Goal: Task Accomplishment & Management: Complete application form

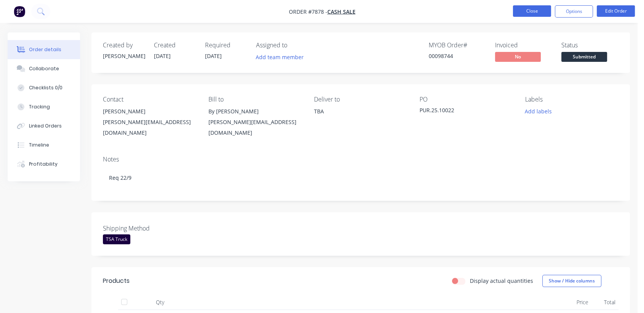
click at [537, 13] on button "Close" at bounding box center [532, 10] width 38 height 11
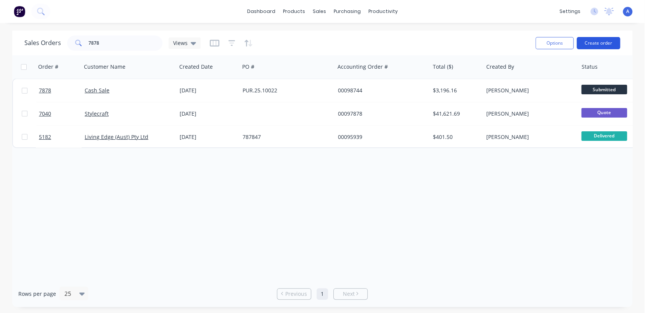
click at [595, 39] on button "Create order" at bounding box center [597, 43] width 43 height 12
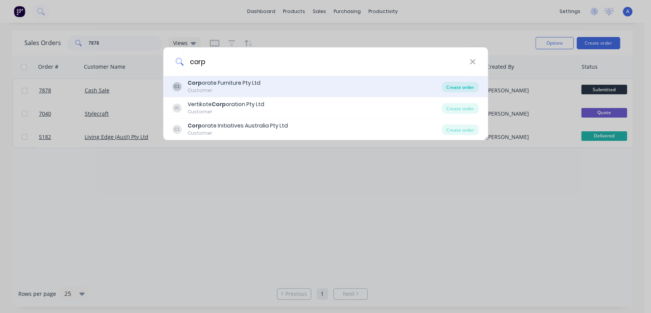
type input "corp"
click at [449, 83] on div "Create order" at bounding box center [459, 87] width 37 height 11
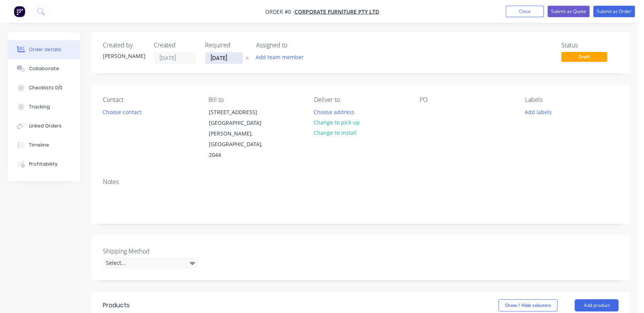
click at [238, 58] on input "[DATE]" at bounding box center [223, 57] width 37 height 11
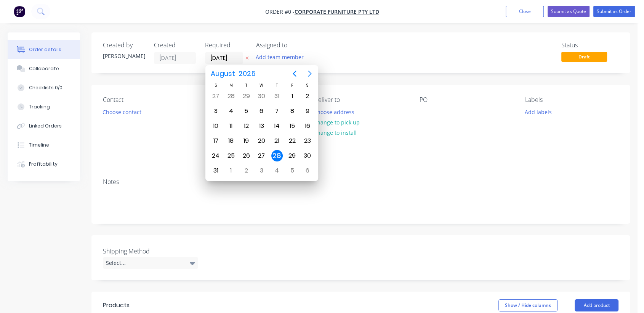
click at [311, 74] on icon "Next page" at bounding box center [309, 73] width 9 height 9
click at [311, 74] on icon "Next page" at bounding box center [309, 74] width 3 height 6
click at [311, 73] on icon "Next page" at bounding box center [309, 74] width 3 height 6
click at [260, 153] on div "31" at bounding box center [261, 155] width 11 height 11
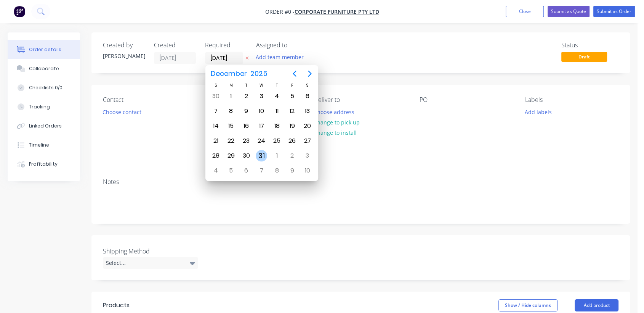
type input "[DATE]"
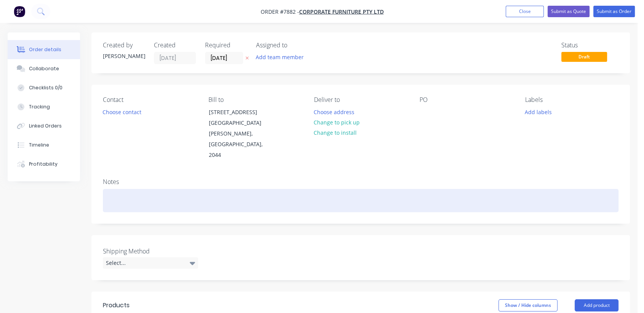
click at [128, 189] on div at bounding box center [361, 200] width 516 height 23
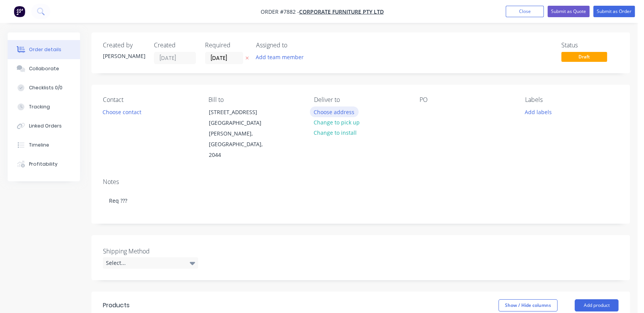
click at [347, 110] on button "Choose address" at bounding box center [334, 111] width 49 height 10
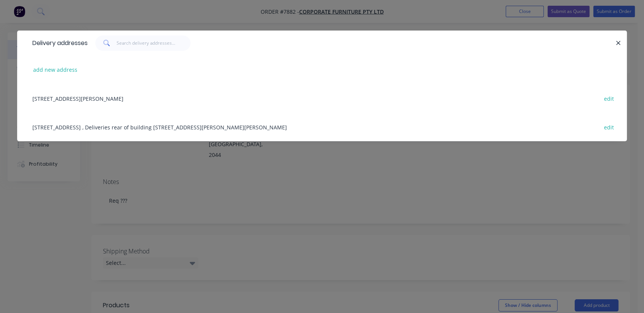
click at [72, 126] on div "[STREET_ADDRESS] , Deliveries rear of building [STREET_ADDRESS][PERSON_NAME][PE…" at bounding box center [322, 126] width 587 height 29
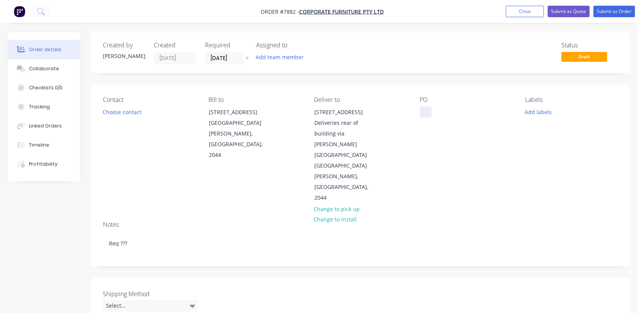
click at [422, 114] on div at bounding box center [426, 111] width 12 height 11
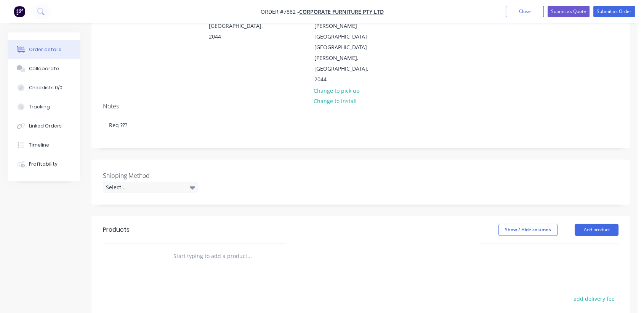
scroll to position [127, 0]
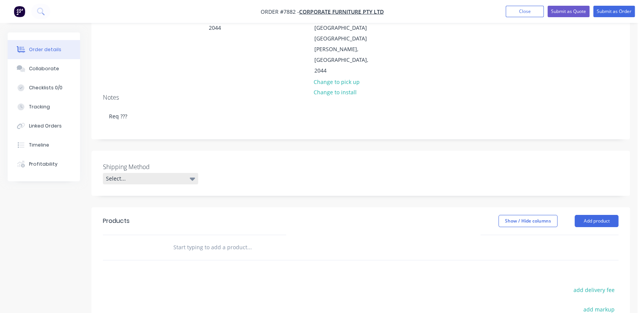
click at [136, 173] on div "Select..." at bounding box center [150, 178] width 95 height 11
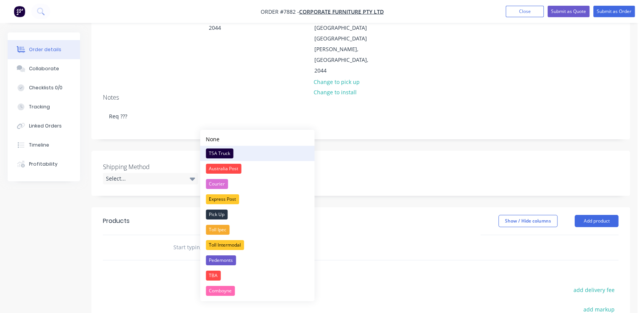
click at [223, 152] on div "TSA Truck" at bounding box center [219, 153] width 27 height 10
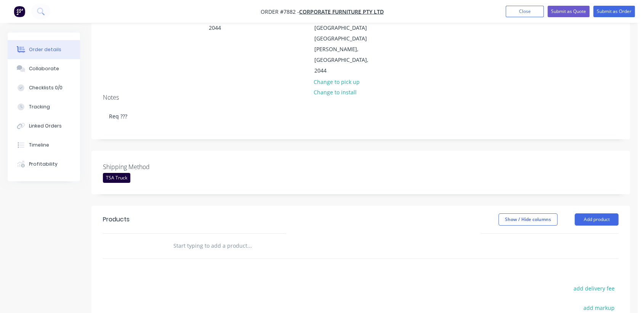
click at [206, 238] on input "text" at bounding box center [249, 245] width 152 height 15
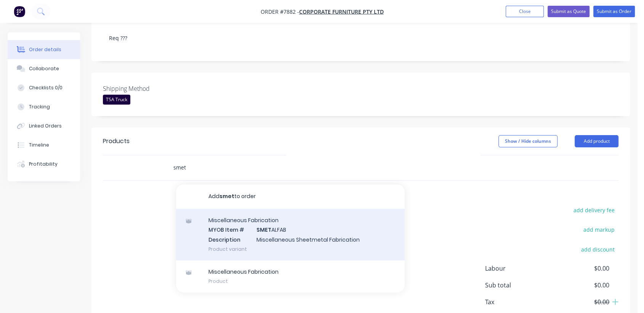
scroll to position [207, 0]
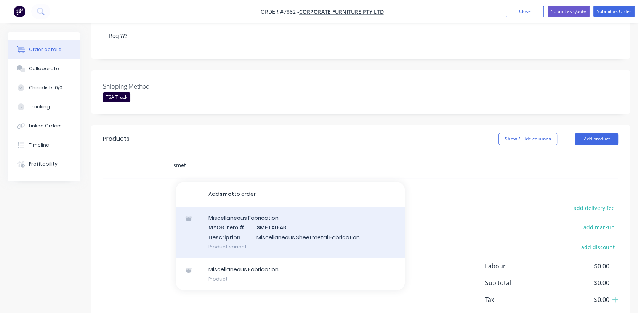
type input "smet"
click at [291, 206] on div "Miscellaneous Fabrication MYOB Item # SMET ALFAB Description Miscellaneous Shee…" at bounding box center [290, 231] width 229 height 51
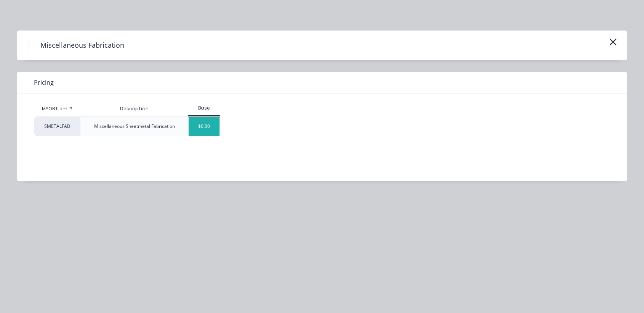
click at [210, 127] on div "$0.00" at bounding box center [204, 126] width 31 height 19
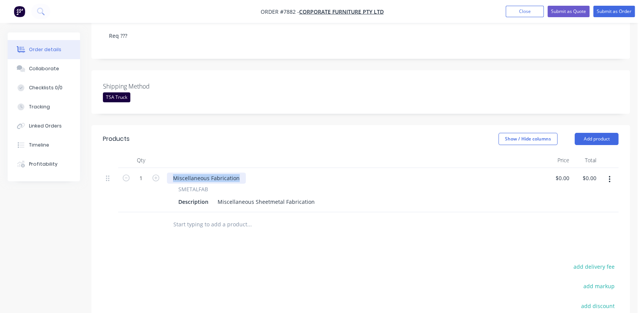
drag, startPoint x: 241, startPoint y: 133, endPoint x: 170, endPoint y: 128, distance: 71.4
click at [170, 168] on div "Miscellaneous Fabrication SMETALFAB Description Miscellaneous Sheetmetal Fabric…" at bounding box center [354, 190] width 381 height 44
drag, startPoint x: 216, startPoint y: 159, endPoint x: 388, endPoint y: 166, distance: 171.7
click at [388, 168] on div "SMETALFAB Description Miscellaneous Sheetmetal Fabrication" at bounding box center [354, 190] width 381 height 44
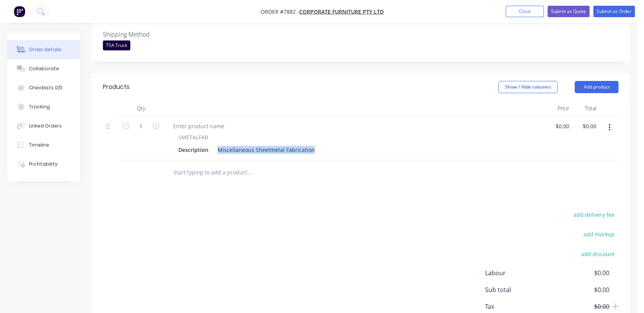
scroll to position [266, 0]
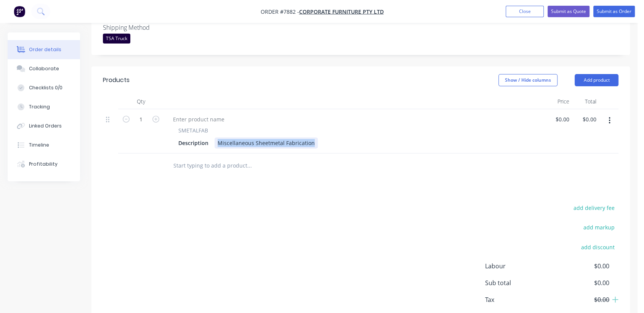
click at [275, 137] on div "Miscellaneous Sheetmetal Fabrication" at bounding box center [266, 142] width 103 height 11
click at [298, 137] on div "Miscellaneous Sheetmetal Fabrication" at bounding box center [266, 142] width 103 height 11
drag, startPoint x: 312, startPoint y: 99, endPoint x: 308, endPoint y: 97, distance: 4.4
click at [311, 137] on div "Miscellaneous Sheetmetal Fabrication" at bounding box center [266, 142] width 103 height 11
click at [270, 137] on div "Miscellaneous Sheetmetal Fabrication" at bounding box center [266, 142] width 103 height 11
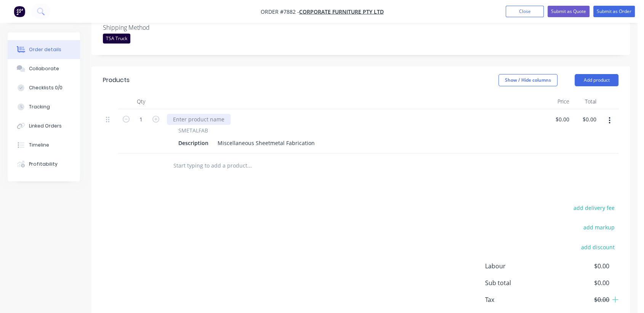
click at [210, 114] on div at bounding box center [199, 119] width 64 height 11
drag, startPoint x: 221, startPoint y: 101, endPoint x: 334, endPoint y: 104, distance: 112.9
click at [334, 137] on div "Description Miscellaneous Sheetmetal Fabrication" at bounding box center [352, 142] width 355 height 11
click at [294, 137] on div "Miscellaneous Sheetmetal Fabrication" at bounding box center [266, 142] width 103 height 11
drag, startPoint x: 311, startPoint y: 98, endPoint x: 214, endPoint y: 93, distance: 96.6
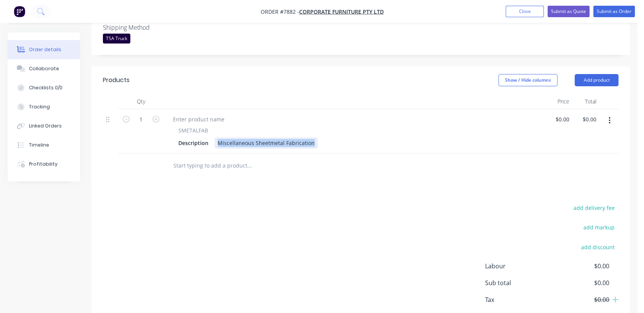
click at [214, 126] on div "SMETALFAB Description Miscellaneous Sheetmetal Fabrication" at bounding box center [354, 137] width 375 height 22
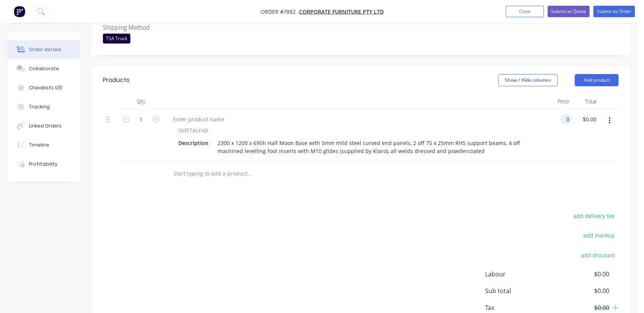
type input "$0.00"
click at [220, 166] on input "text" at bounding box center [249, 173] width 152 height 15
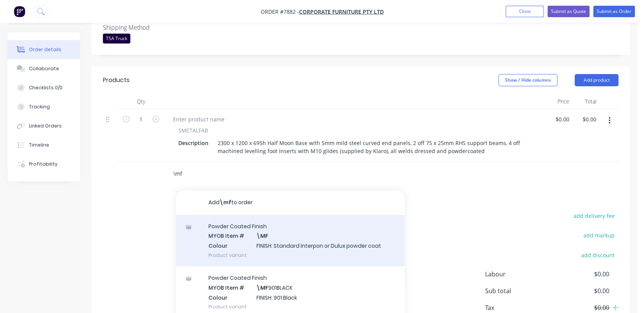
type input "\mf"
click at [259, 215] on div "Powder Coated Finish MYOB Item # \MF Colour FINISH: Standard Interpon or Dulux …" at bounding box center [290, 240] width 229 height 51
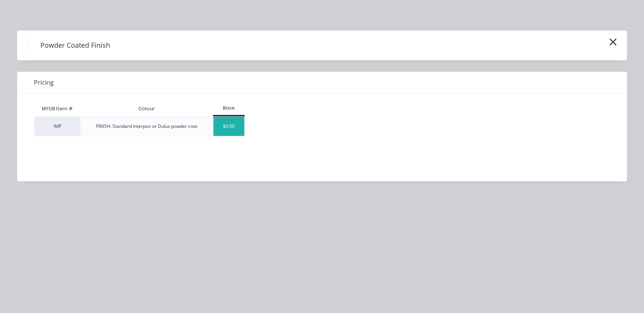
click at [229, 125] on div "$0.00" at bounding box center [228, 126] width 31 height 19
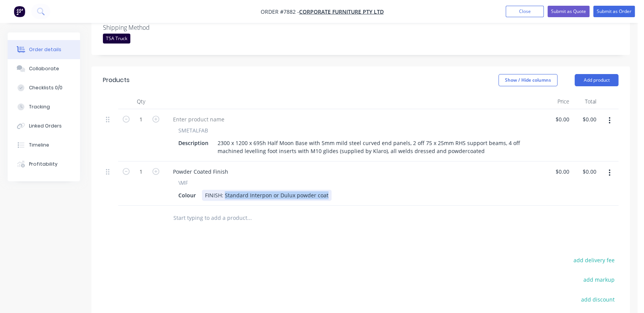
drag, startPoint x: 238, startPoint y: 150, endPoint x: 368, endPoint y: 149, distance: 130.4
click at [368, 189] on div "Colour FINISH: Standard Interpon or Dulux powder coat" at bounding box center [352, 194] width 355 height 11
type input "$0.00"
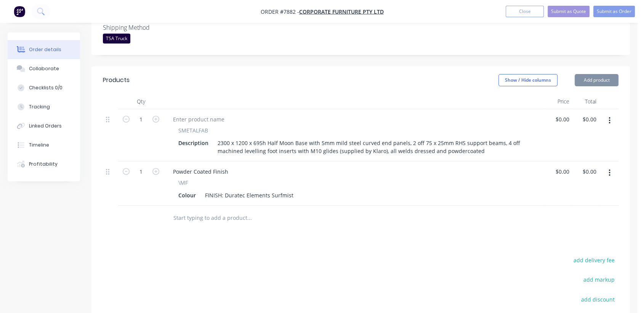
click at [206, 210] on input "text" at bounding box center [249, 217] width 152 height 15
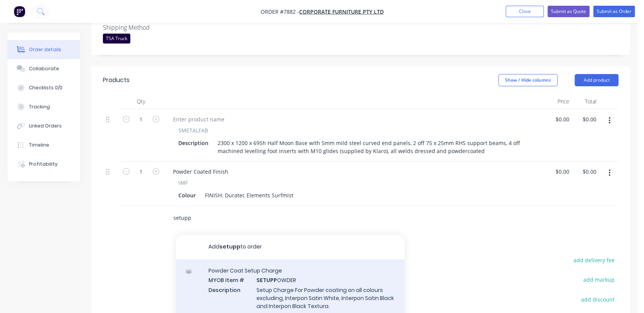
type input "setupp"
click at [270, 259] on div "Powder Coat Setup Charge MYOB Item # SETUPP OWDER Description Setup Charge For …" at bounding box center [290, 292] width 229 height 67
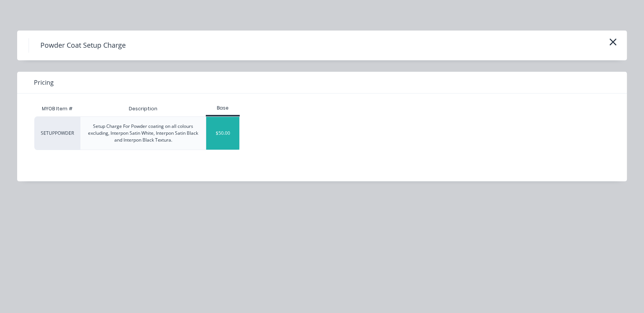
click at [228, 129] on div "$50.00" at bounding box center [222, 133] width 33 height 33
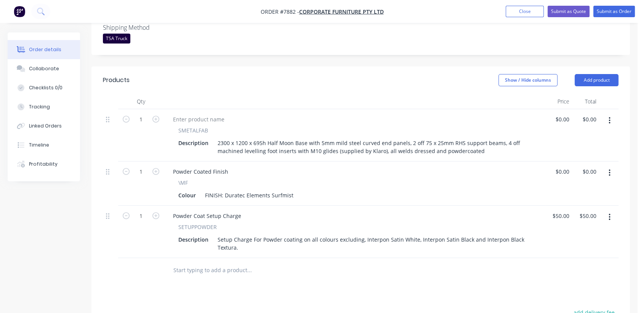
click at [224, 262] on input "text" at bounding box center [249, 269] width 152 height 15
type input "notc"
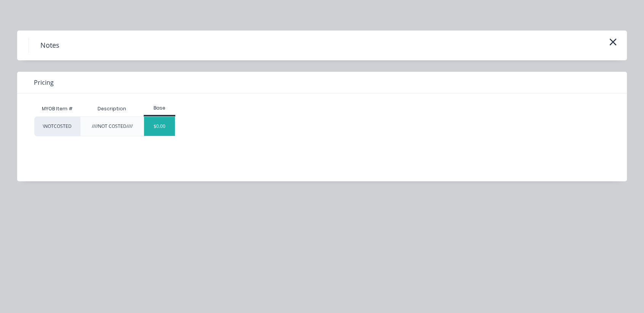
click at [157, 127] on div "$0.00" at bounding box center [159, 126] width 31 height 19
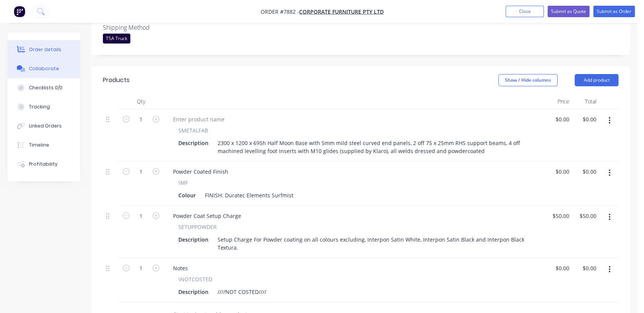
click at [51, 67] on div "Collaborate" at bounding box center [44, 68] width 30 height 7
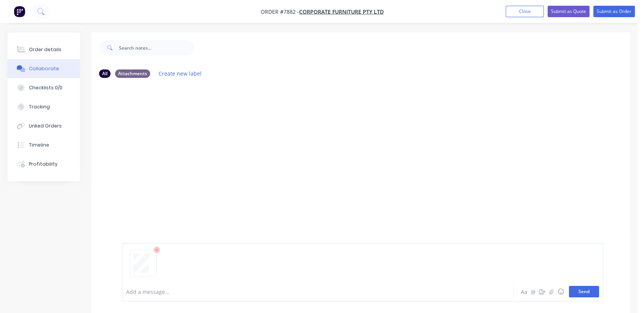
click at [582, 293] on button "Send" at bounding box center [584, 291] width 30 height 11
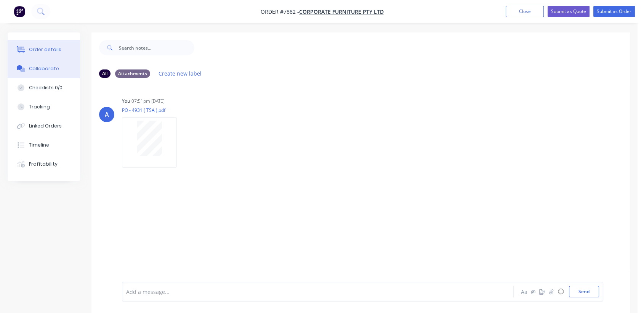
click at [35, 51] on div "Order details" at bounding box center [45, 49] width 32 height 7
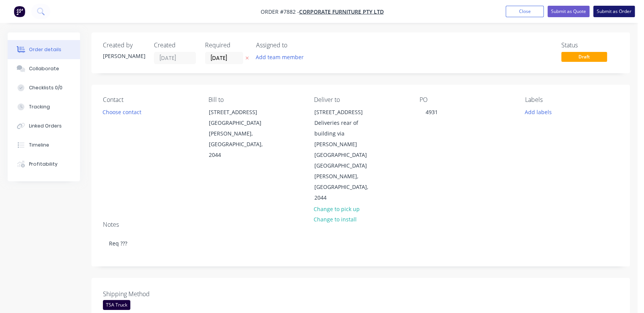
click at [610, 8] on button "Submit as Order" at bounding box center [615, 11] width 42 height 11
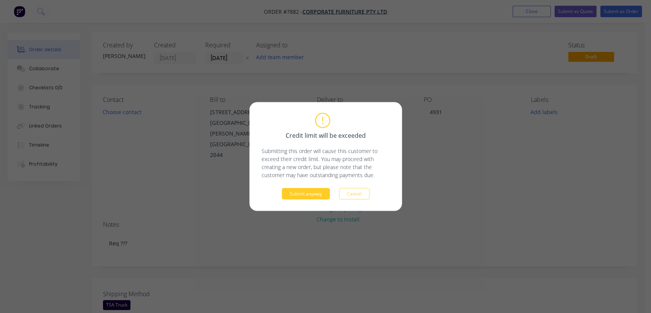
click at [289, 196] on button "Submit anyway" at bounding box center [306, 193] width 48 height 11
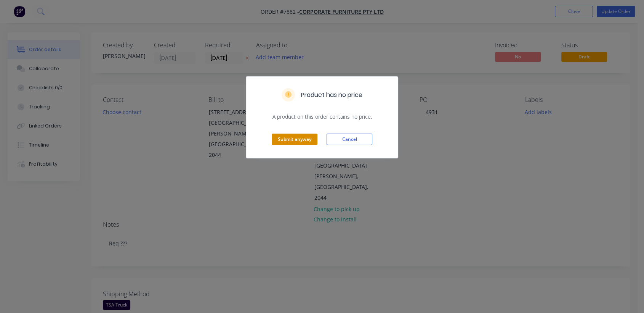
click at [288, 135] on button "Submit anyway" at bounding box center [295, 138] width 46 height 11
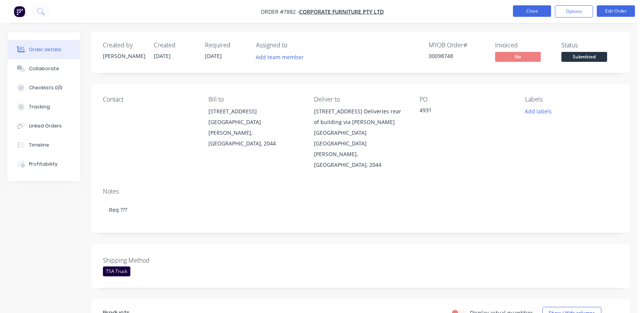
click at [517, 8] on button "Close" at bounding box center [532, 10] width 38 height 11
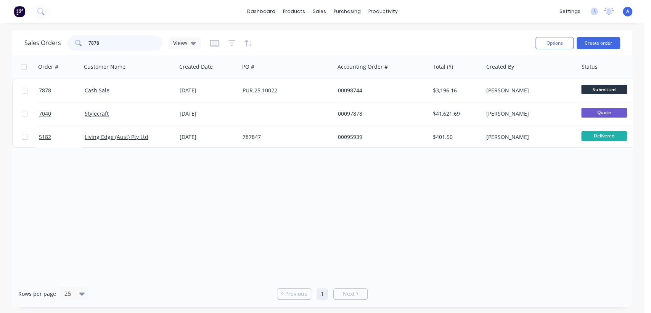
drag, startPoint x: 112, startPoint y: 39, endPoint x: 69, endPoint y: 53, distance: 45.2
click at [76, 43] on div "7878" at bounding box center [114, 42] width 95 height 15
type input "95600"
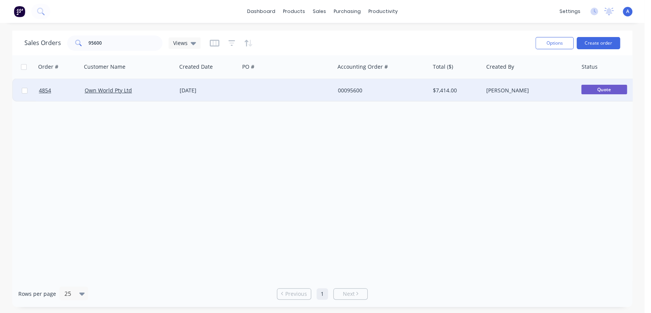
click at [265, 86] on div at bounding box center [286, 90] width 95 height 23
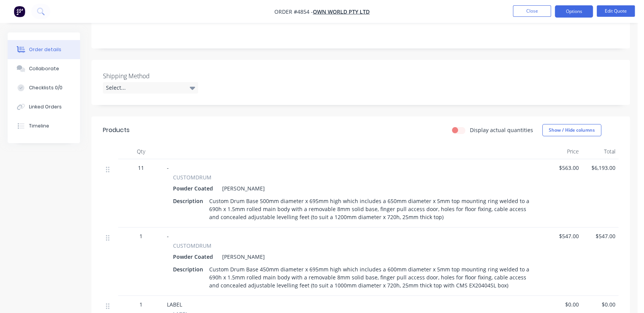
scroll to position [169, 0]
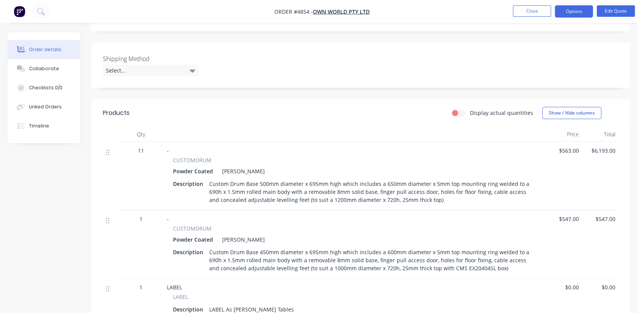
click at [430, 185] on div "Custom Drum Base 500mm diameter x 695mm high which includes a 650mm diameter x …" at bounding box center [371, 191] width 330 height 27
click at [582, 7] on button "Options" at bounding box center [574, 11] width 38 height 12
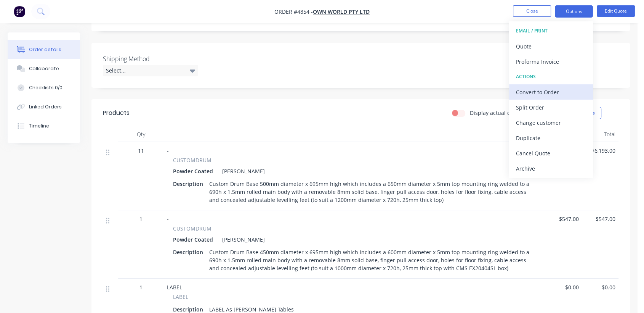
click at [542, 90] on div "Convert to Order" at bounding box center [551, 92] width 70 height 11
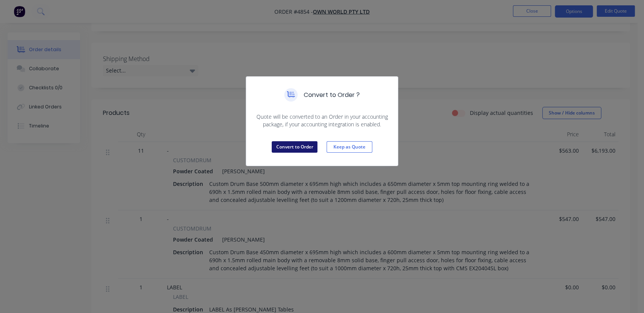
click at [292, 144] on button "Convert to Order" at bounding box center [295, 146] width 46 height 11
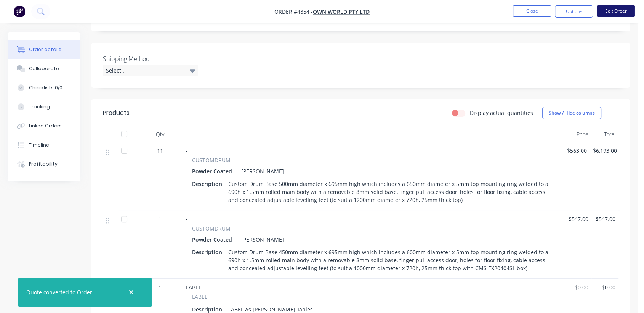
click at [609, 7] on button "Edit Order" at bounding box center [616, 10] width 38 height 11
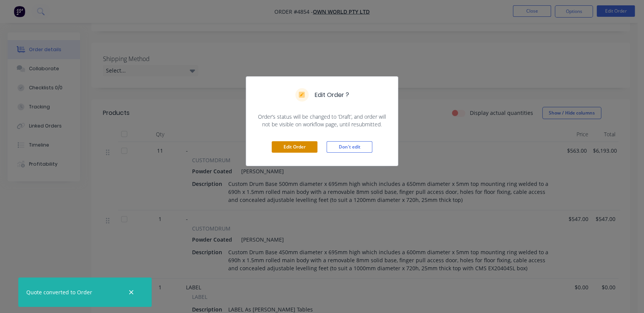
click at [300, 141] on button "Edit Order" at bounding box center [295, 146] width 46 height 11
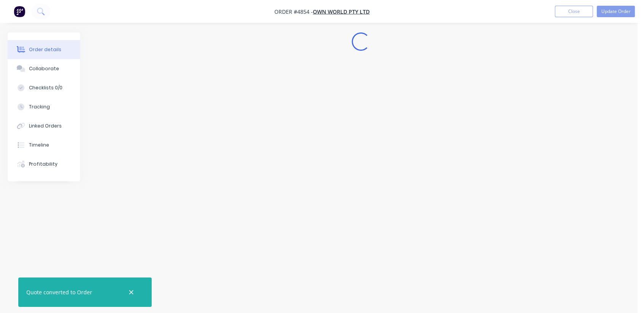
scroll to position [0, 0]
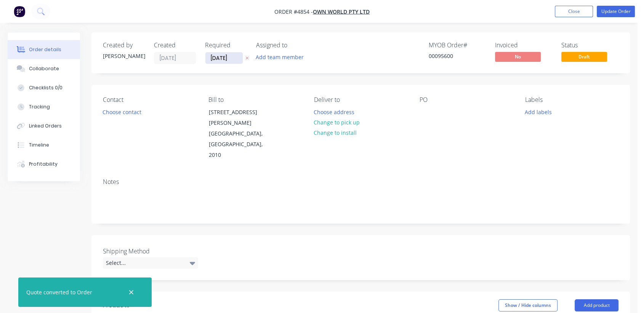
click at [234, 58] on input "[DATE]" at bounding box center [223, 57] width 37 height 11
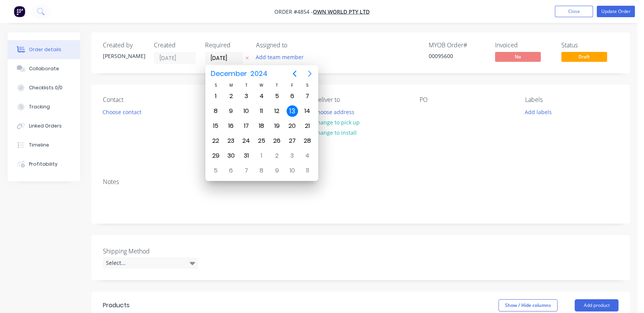
click at [312, 74] on icon "Next page" at bounding box center [309, 73] width 9 height 9
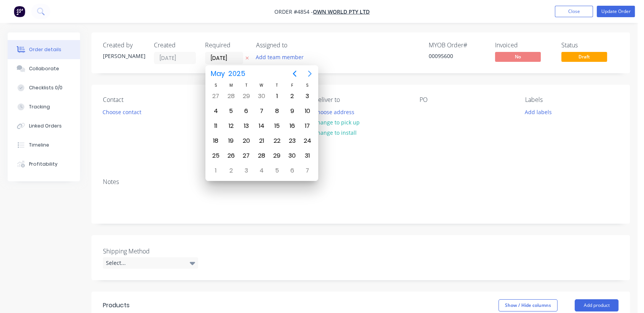
click at [312, 74] on icon "Next page" at bounding box center [309, 73] width 9 height 9
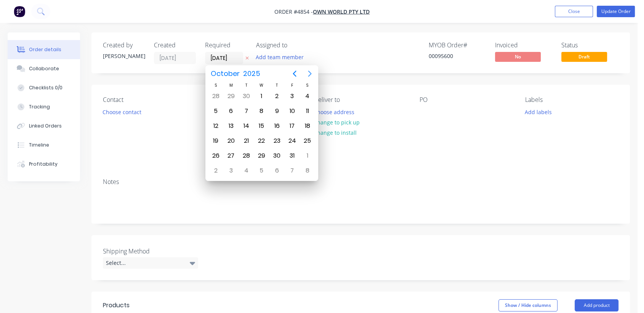
click at [312, 74] on icon "Next page" at bounding box center [309, 73] width 9 height 9
click at [262, 154] on div "31" at bounding box center [261, 155] width 11 height 11
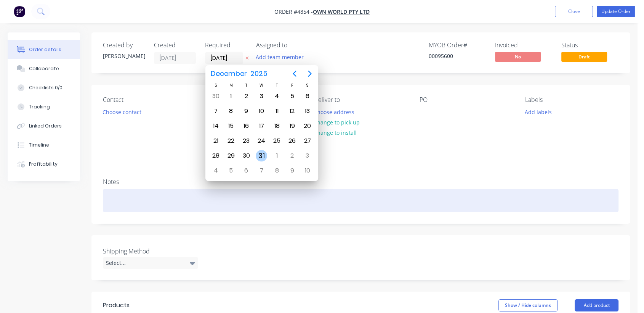
type input "[DATE]"
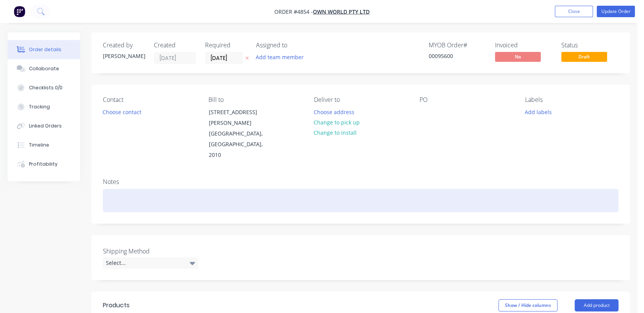
click at [118, 189] on div at bounding box center [361, 200] width 516 height 23
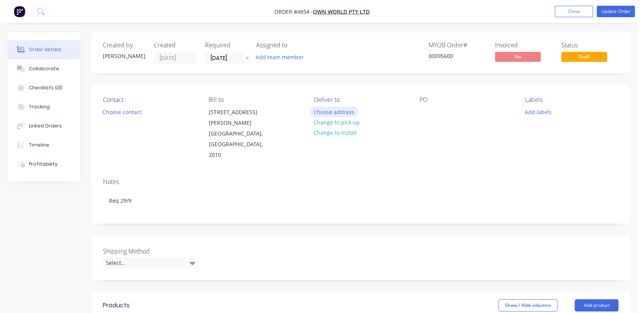
click at [350, 108] on button "Choose address" at bounding box center [334, 111] width 49 height 10
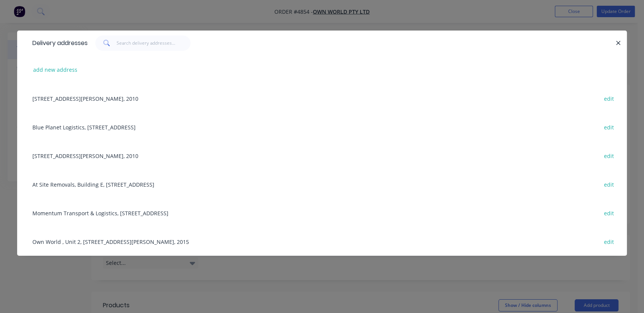
click at [95, 181] on div "At Site Removals, Building E, [STREET_ADDRESS] edit" at bounding box center [322, 184] width 587 height 29
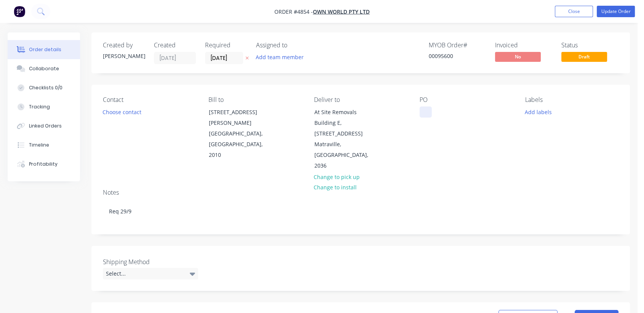
click at [428, 109] on div at bounding box center [426, 111] width 12 height 11
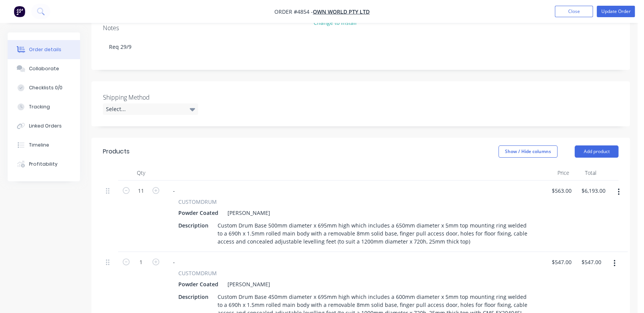
scroll to position [169, 0]
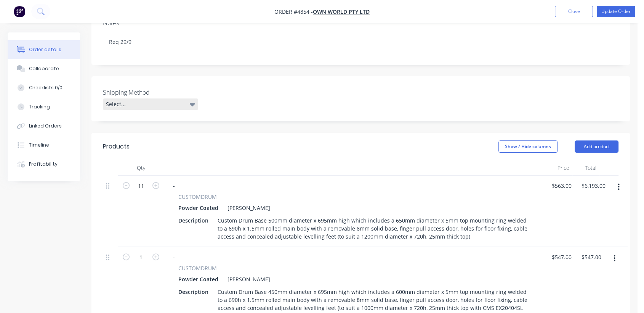
click at [145, 98] on div "Select..." at bounding box center [150, 103] width 95 height 11
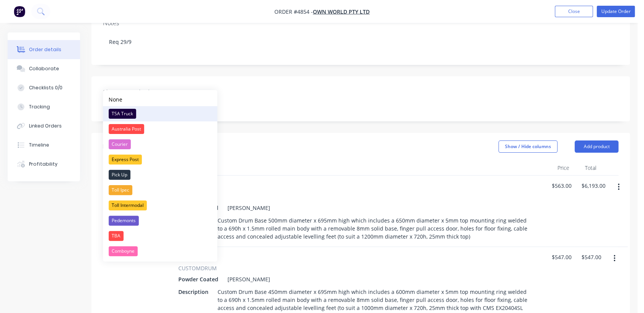
click at [124, 111] on div "TSA Truck" at bounding box center [122, 114] width 27 height 10
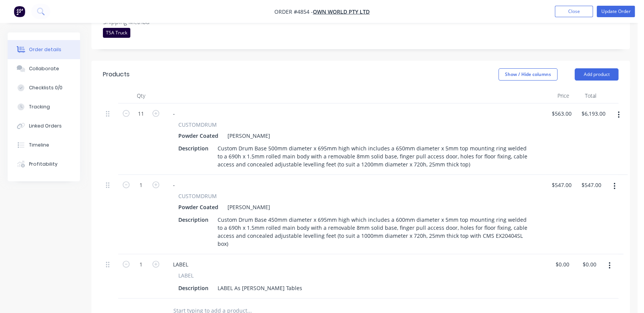
scroll to position [254, 0]
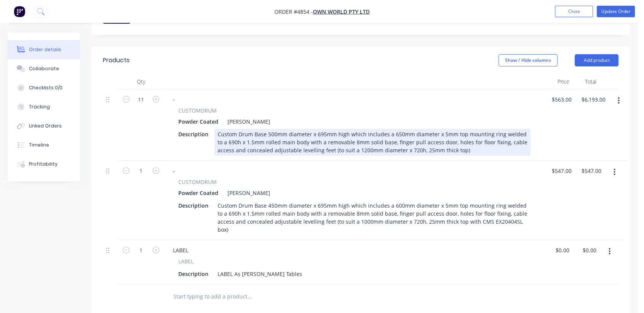
click at [443, 128] on div "Custom Drum Base 500mm diameter x 695mm high which includes a 650mm diameter x …" at bounding box center [373, 141] width 316 height 27
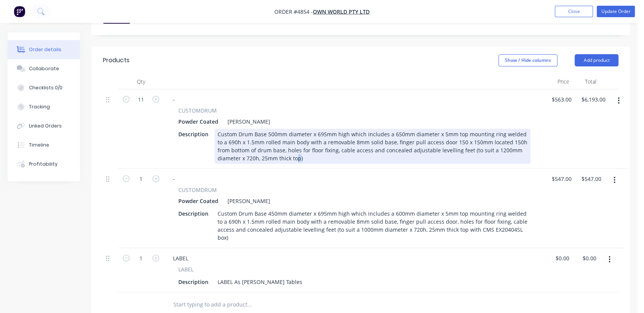
drag, startPoint x: 274, startPoint y: 137, endPoint x: 280, endPoint y: 145, distance: 9.8
click at [274, 137] on div "Custom Drum Base 500mm diameter x 695mm high which includes a 650mm diameter x …" at bounding box center [373, 145] width 316 height 35
click at [276, 136] on div "Custom Drum Base 500mm diameter x 695mm high which includes a 650mm diameter x …" at bounding box center [373, 145] width 316 height 35
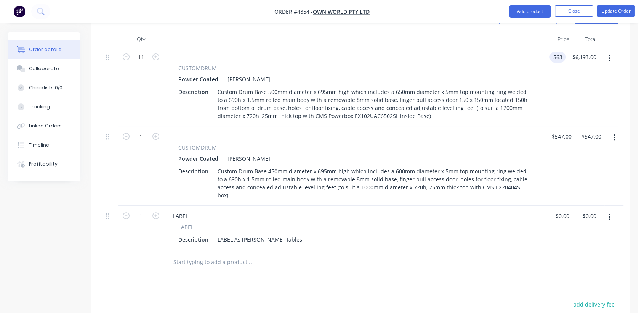
scroll to position [339, 0]
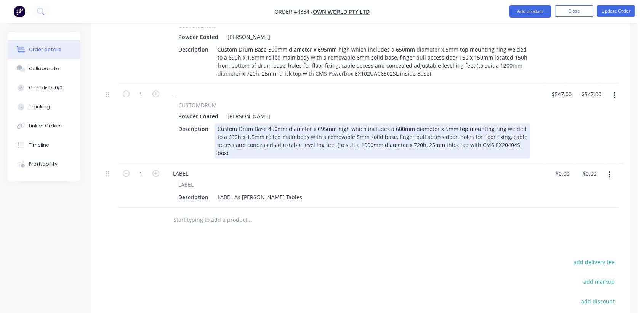
type input "$563.00"
drag, startPoint x: 506, startPoint y: 123, endPoint x: 502, endPoint y: 122, distance: 4.6
click at [502, 123] on div "Custom Drum Base 450mm diameter x 695mm high which includes a 600mm diameter x …" at bounding box center [373, 140] width 316 height 35
click at [504, 123] on div "Custom Drum Base 450mm diameter x 695mm high which includes a 600mm diameter x …" at bounding box center [373, 140] width 316 height 35
drag, startPoint x: 506, startPoint y: 121, endPoint x: 500, endPoint y: 120, distance: 6.6
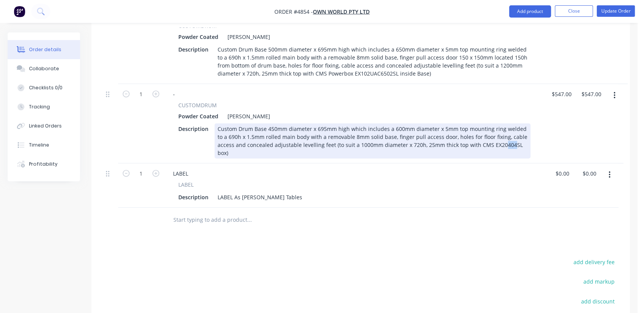
click at [500, 123] on div "Custom Drum Base 450mm diameter x 695mm high which includes a 600mm diameter x …" at bounding box center [373, 140] width 316 height 35
click at [226, 129] on div "Custom Drum Base 450mm diameter x 695mm high which includes a 600mm diameter x …" at bounding box center [373, 140] width 316 height 35
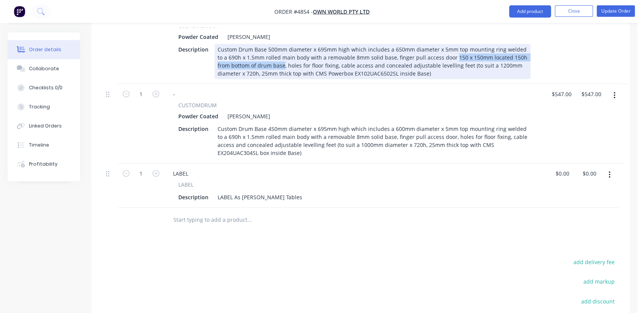
drag, startPoint x: 270, startPoint y: 43, endPoint x: 446, endPoint y: 37, distance: 176.3
click at [446, 44] on div "Custom Drum Base 500mm diameter x 695mm high which includes a 650mm diameter x …" at bounding box center [373, 61] width 316 height 35
copy div "150 x 150mm located 150h from bottom of drum base"
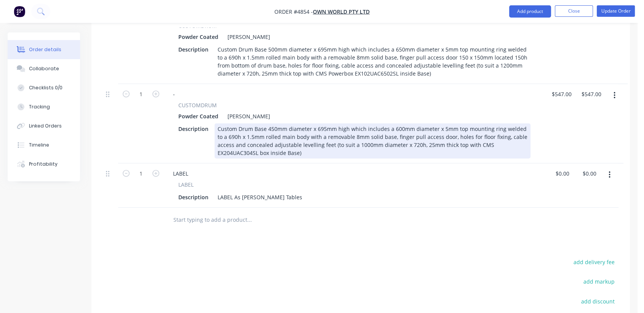
click at [443, 123] on div "Custom Drum Base 450mm diameter x 695mm high which includes a 600mm diameter x …" at bounding box center [373, 140] width 316 height 35
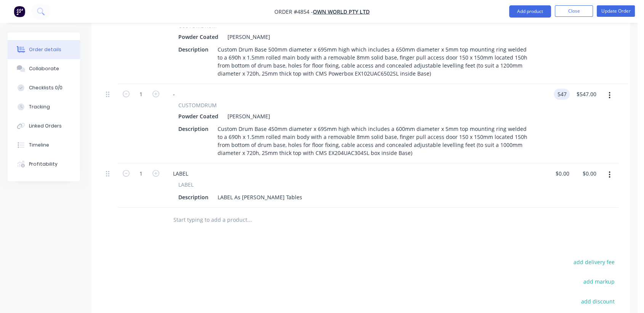
type input "$547.00"
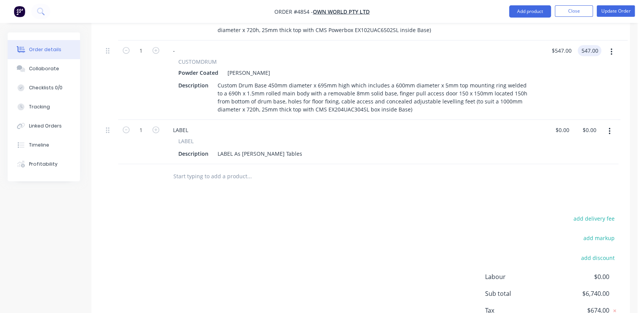
scroll to position [329, 0]
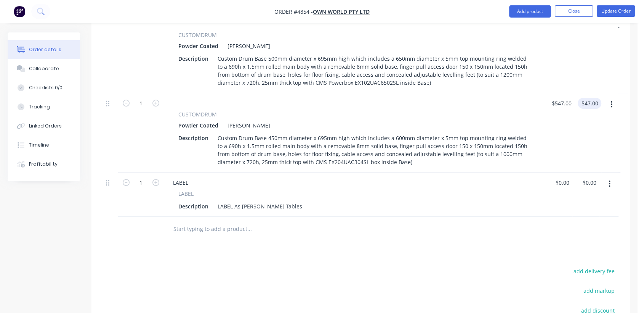
type input "$547.00"
click at [220, 221] on input "text" at bounding box center [249, 228] width 152 height 15
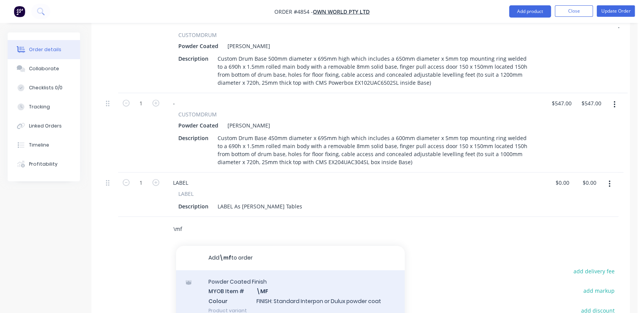
type input "\mf"
click at [269, 274] on div "Powder Coated Finish MYOB Item # \MF Colour FINISH: Standard Interpon or Dulux …" at bounding box center [290, 295] width 229 height 51
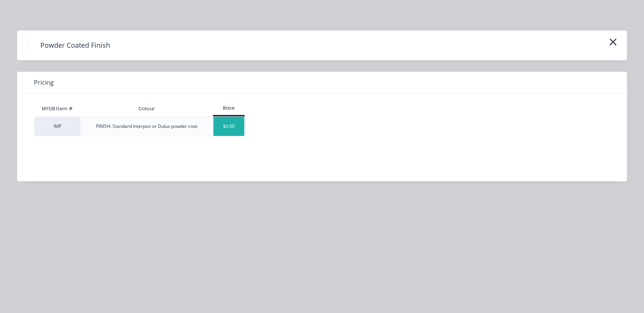
click at [237, 118] on div "$0.00" at bounding box center [228, 126] width 31 height 19
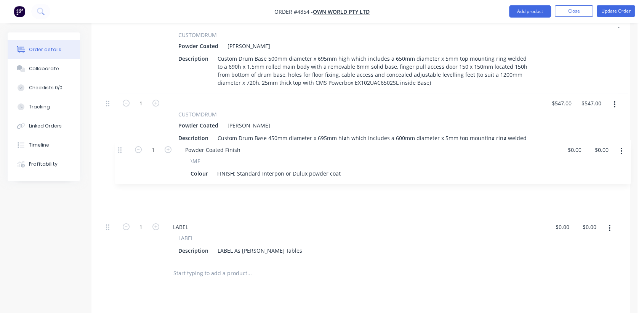
drag, startPoint x: 107, startPoint y: 206, endPoint x: 121, endPoint y: 151, distance: 57.0
click at [121, 151] on div "11 - CUSTOMDRUM Powder Coated [PERSON_NAME] Description Custom Drum Base 500mm …" at bounding box center [361, 137] width 516 height 247
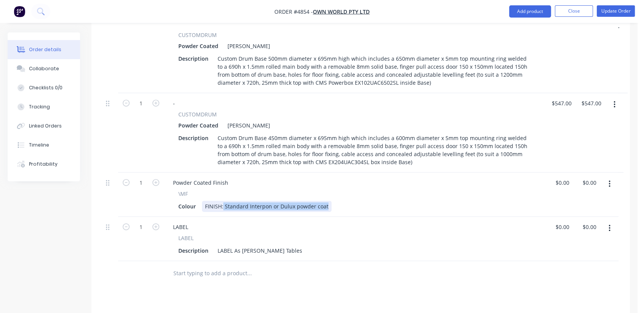
drag, startPoint x: 223, startPoint y: 184, endPoint x: 388, endPoint y: 189, distance: 165.5
click at [388, 201] on div "Colour FINISH: Standard Interpon or Dulux powder coat" at bounding box center [352, 206] width 355 height 11
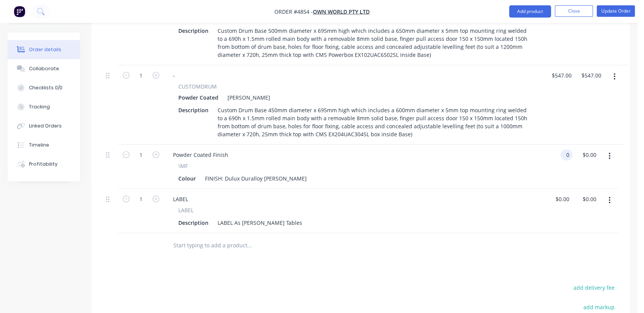
scroll to position [372, 0]
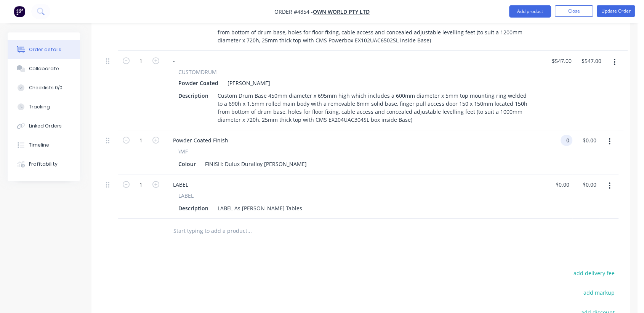
type input "$0.00"
click at [198, 223] on input "text" at bounding box center [249, 230] width 152 height 15
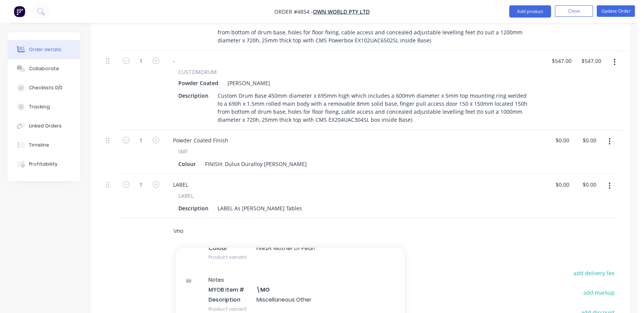
scroll to position [127, 0]
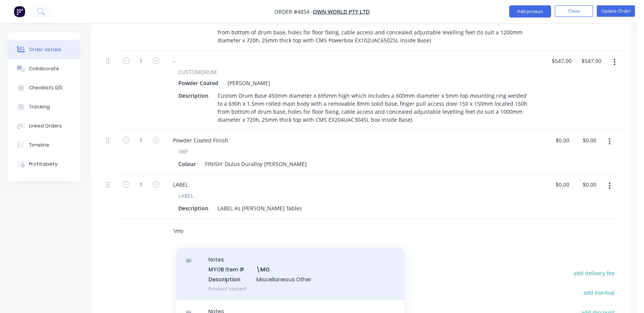
type input "\mo"
click at [287, 254] on div "Notes MYOB Item # \MO Description Miscellaneous Other Product variant" at bounding box center [290, 273] width 229 height 51
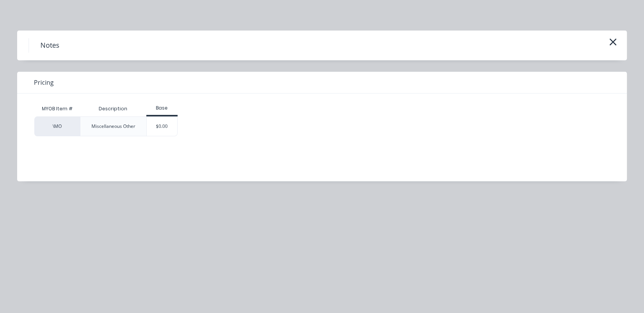
drag, startPoint x: 173, startPoint y: 135, endPoint x: 177, endPoint y: 138, distance: 4.6
click at [172, 135] on div "$0.00" at bounding box center [162, 126] width 31 height 19
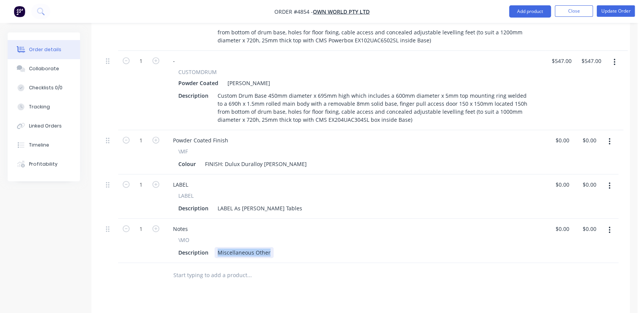
drag, startPoint x: 217, startPoint y: 229, endPoint x: 311, endPoint y: 227, distance: 94.6
click at [311, 247] on div "Description Miscellaneous Other" at bounding box center [352, 252] width 355 height 11
type input "$0.00"
click at [197, 267] on input "text" at bounding box center [249, 274] width 152 height 15
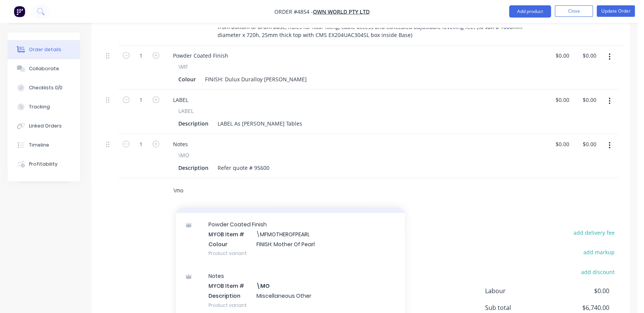
scroll to position [85, 0]
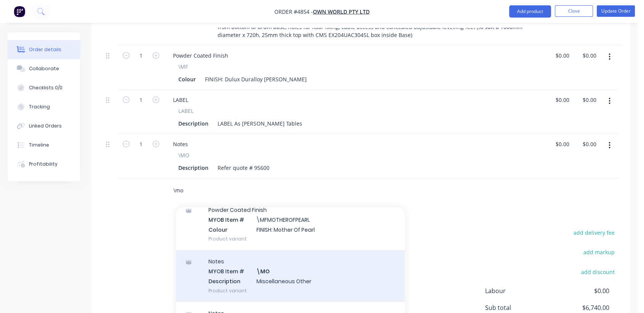
type input "\mo"
click at [280, 250] on div "Notes MYOB Item # \MO Description Miscellaneous Other Product variant" at bounding box center [290, 275] width 229 height 51
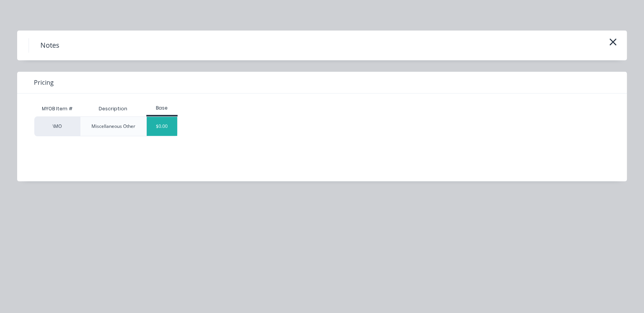
click at [170, 131] on div "$0.00" at bounding box center [162, 126] width 31 height 19
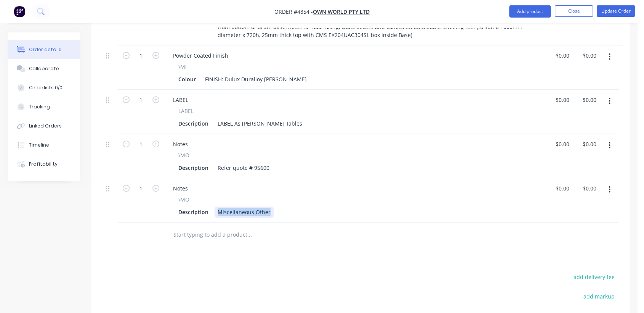
drag, startPoint x: 217, startPoint y: 188, endPoint x: 342, endPoint y: 192, distance: 125.5
click at [342, 206] on div "Description Miscellaneous Other" at bounding box center [352, 211] width 355 height 11
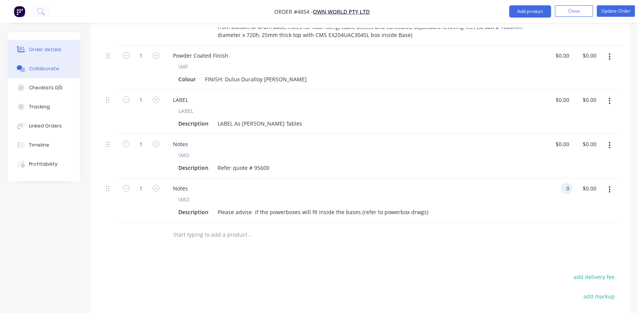
type input "$0.00"
click at [48, 68] on div "Collaborate" at bounding box center [44, 68] width 30 height 7
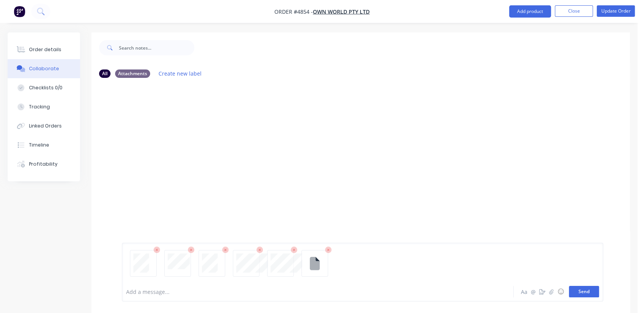
click at [584, 292] on button "Send" at bounding box center [584, 291] width 30 height 11
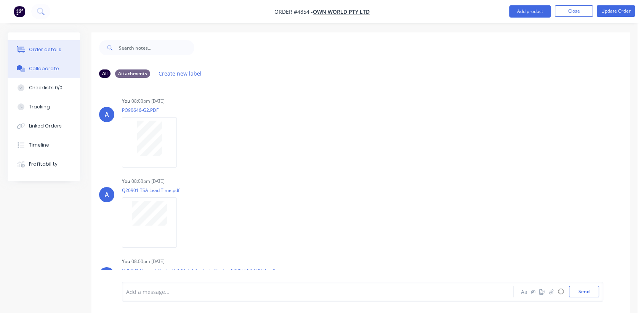
click at [38, 44] on button "Order details" at bounding box center [44, 49] width 72 height 19
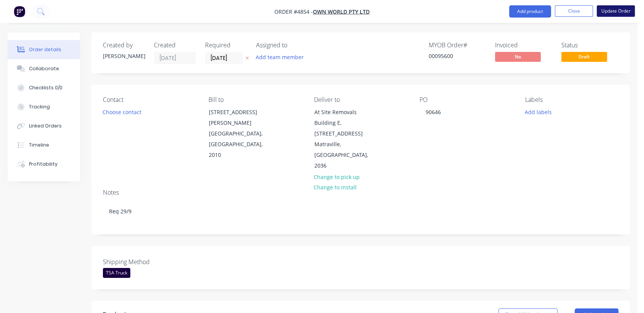
click at [616, 12] on button "Update Order" at bounding box center [616, 10] width 38 height 11
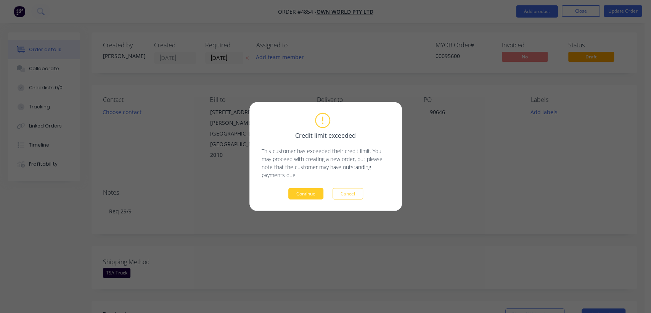
click at [306, 194] on button "Continue" at bounding box center [305, 193] width 35 height 11
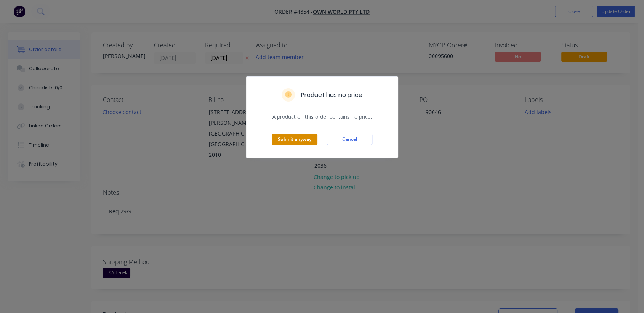
click at [301, 134] on button "Submit anyway" at bounding box center [295, 138] width 46 height 11
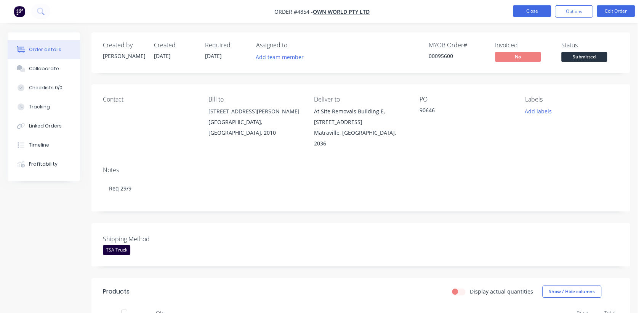
click at [534, 8] on button "Close" at bounding box center [532, 10] width 38 height 11
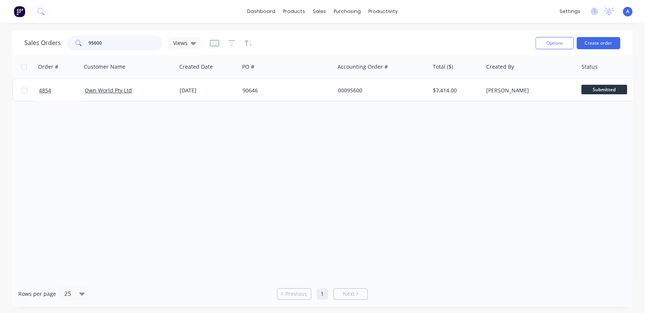
drag, startPoint x: 104, startPoint y: 40, endPoint x: 58, endPoint y: 43, distance: 45.9
click at [59, 43] on div "Sales Orders 95600 Views" at bounding box center [112, 42] width 176 height 15
drag, startPoint x: 109, startPoint y: 42, endPoint x: 55, endPoint y: 40, distance: 54.9
click at [55, 40] on div "Sales Orders 95934 Views" at bounding box center [112, 42] width 176 height 15
type input "5177"
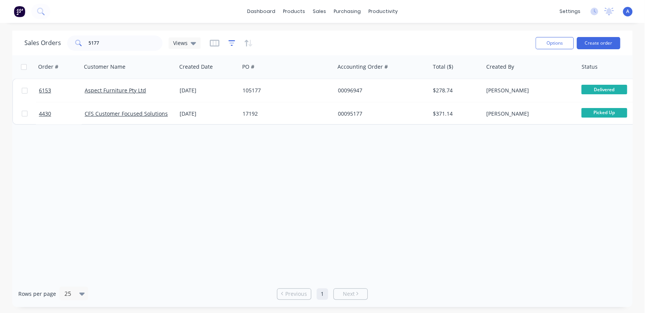
click at [229, 46] on icon "button" at bounding box center [231, 43] width 7 height 8
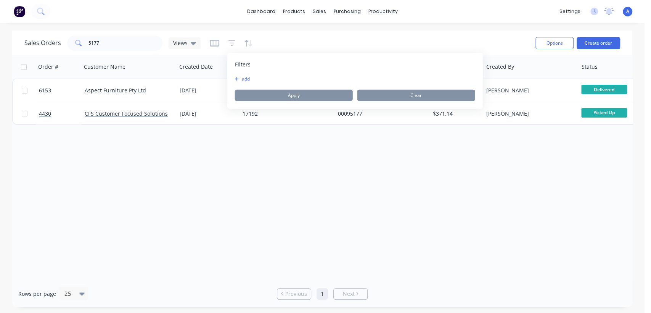
click at [241, 78] on button "add" at bounding box center [244, 79] width 19 height 6
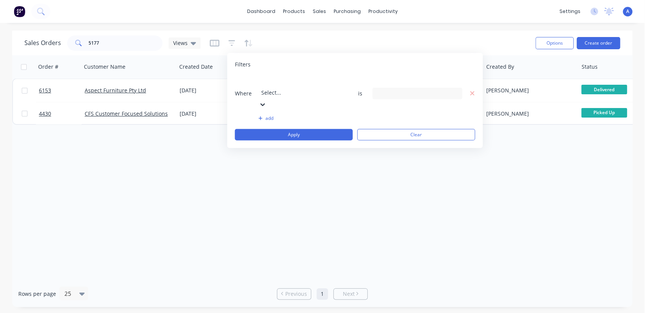
click at [265, 103] on icon at bounding box center [262, 104] width 5 height 3
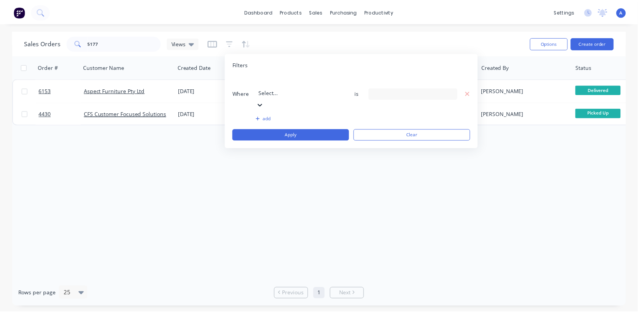
scroll to position [199, 0]
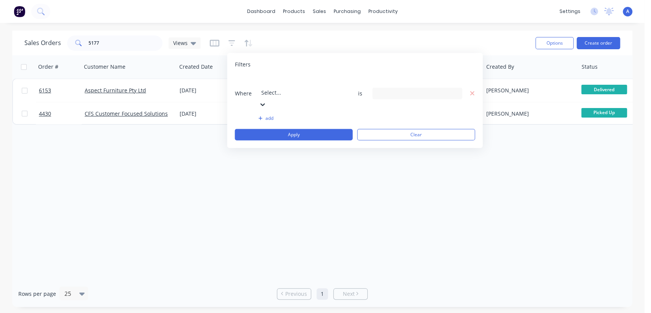
click at [456, 92] on icon at bounding box center [454, 93] width 5 height 3
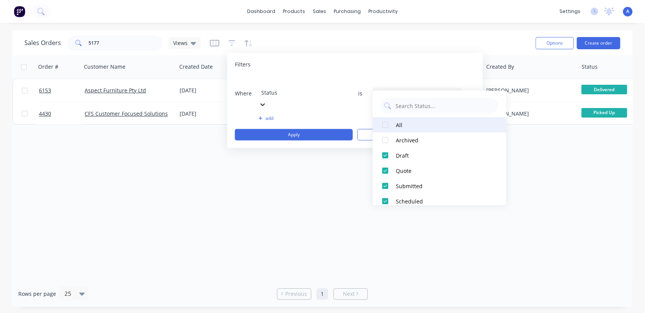
click at [385, 123] on div at bounding box center [384, 124] width 15 height 15
click at [311, 166] on div "Order # Customer Name Created Date PO # Accounting Order # Total ($) Created By…" at bounding box center [322, 167] width 620 height 225
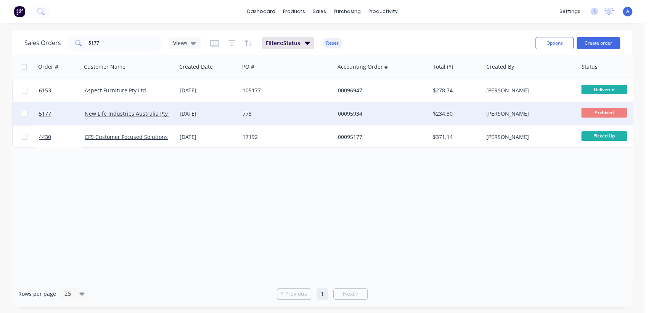
click at [220, 110] on div "[DATE]" at bounding box center [208, 114] width 57 height 8
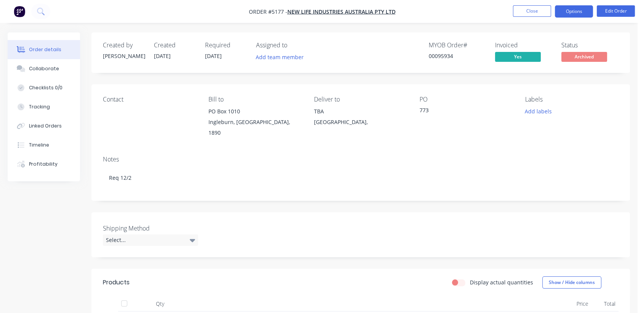
click at [567, 7] on button "Options" at bounding box center [574, 11] width 38 height 12
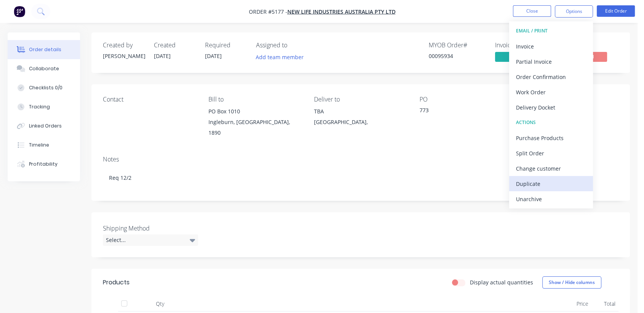
click at [522, 179] on div "Duplicate" at bounding box center [551, 183] width 70 height 11
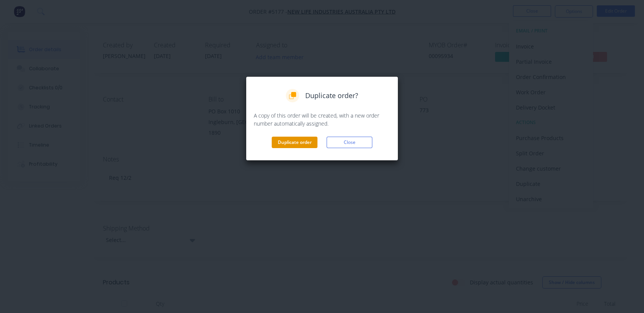
click at [283, 144] on button "Duplicate order" at bounding box center [295, 141] width 46 height 11
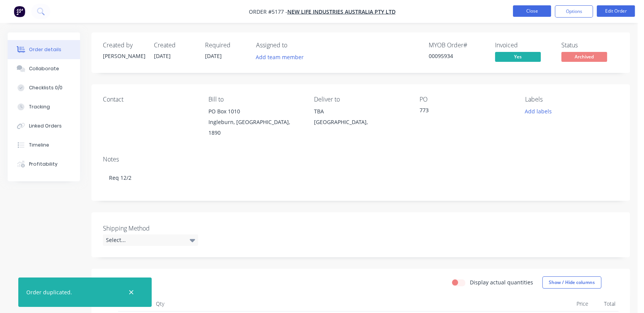
click at [532, 6] on button "Close" at bounding box center [532, 10] width 38 height 11
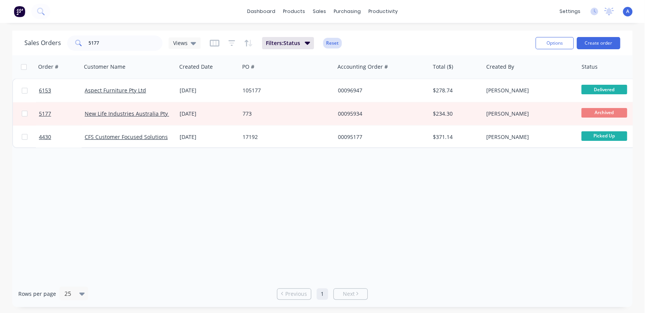
click at [337, 42] on button "Reset" at bounding box center [332, 43] width 19 height 11
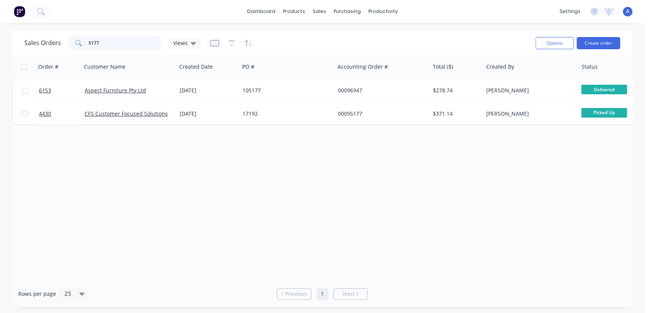
drag, startPoint x: 94, startPoint y: 42, endPoint x: 82, endPoint y: 43, distance: 12.0
click at [82, 43] on div "5177" at bounding box center [114, 42] width 95 height 15
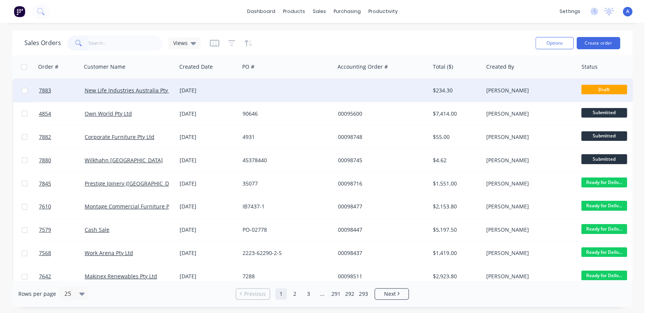
click at [268, 88] on div at bounding box center [286, 90] width 95 height 23
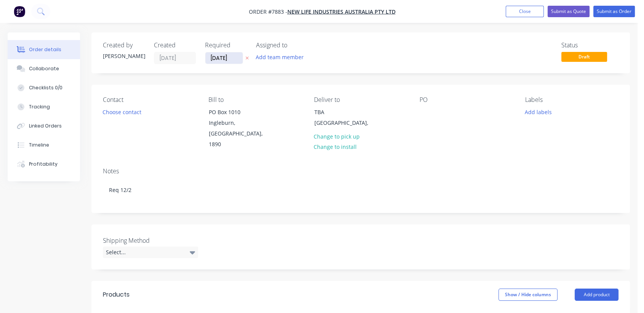
click at [241, 57] on input "[DATE]" at bounding box center [223, 57] width 37 height 11
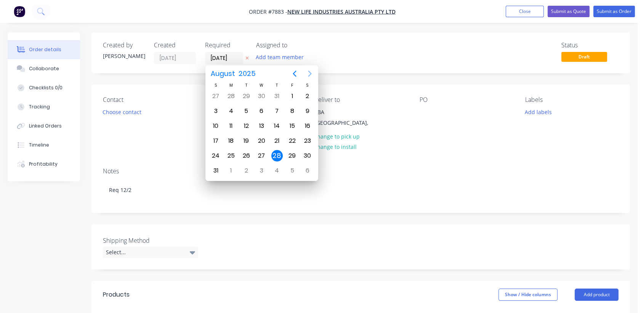
click at [308, 72] on icon "Next page" at bounding box center [309, 73] width 9 height 9
click at [265, 151] on div "31" at bounding box center [261, 155] width 11 height 11
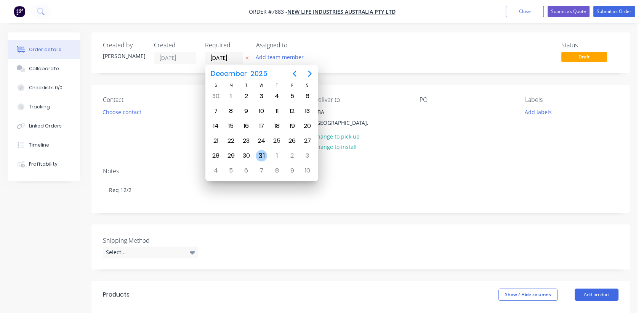
type input "[DATE]"
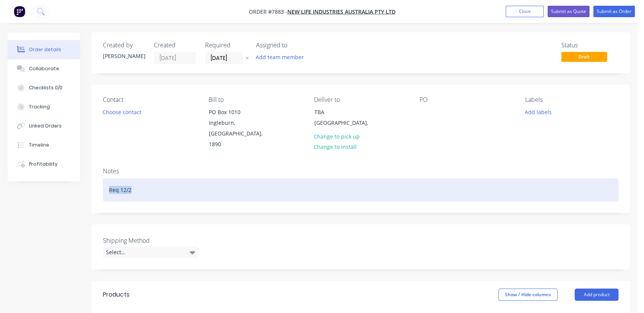
drag, startPoint x: 134, startPoint y: 178, endPoint x: 101, endPoint y: 178, distance: 32.8
click at [101, 178] on div "Notes Req 12/2" at bounding box center [360, 186] width 539 height 51
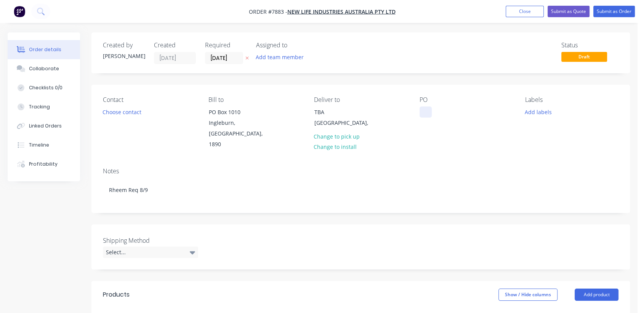
click at [425, 112] on div at bounding box center [426, 111] width 12 height 11
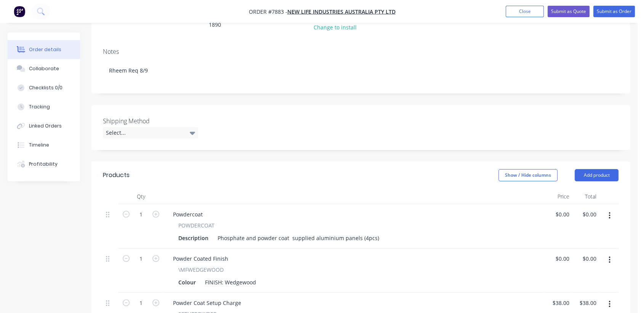
scroll to position [127, 0]
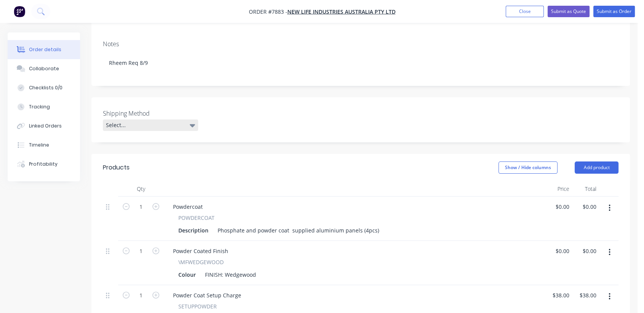
click at [124, 119] on div "Select..." at bounding box center [150, 124] width 95 height 11
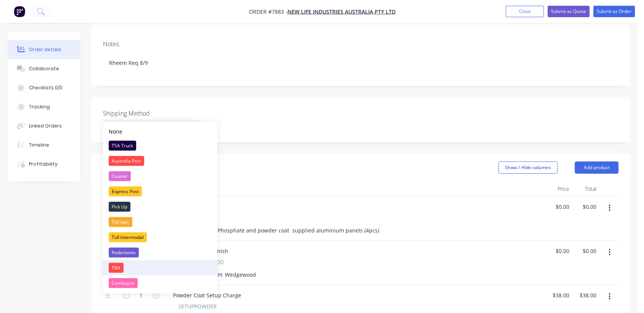
click at [116, 262] on div "TBA" at bounding box center [116, 267] width 15 height 10
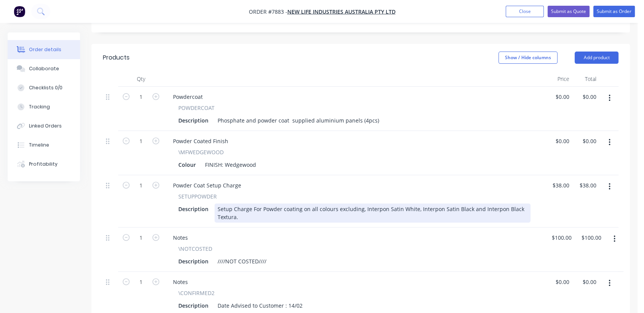
scroll to position [254, 0]
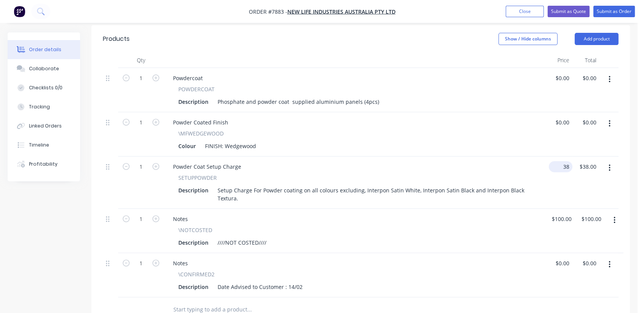
click at [565, 161] on input "38" at bounding box center [562, 166] width 21 height 11
type input "$50.00"
click at [610, 261] on icon "button" at bounding box center [610, 264] width 2 height 7
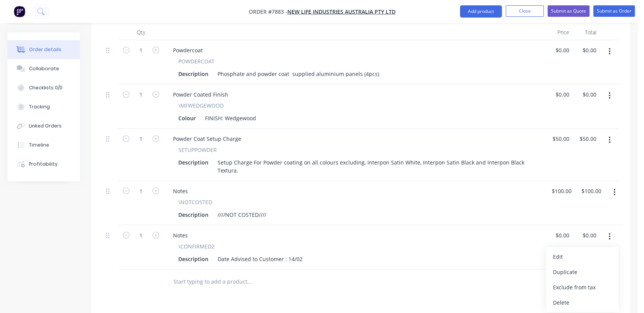
scroll to position [296, 0]
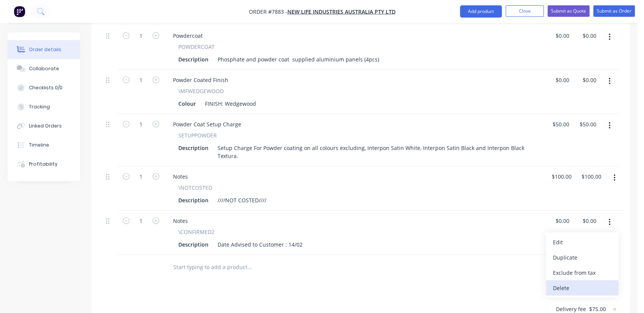
click at [569, 282] on div "Delete" at bounding box center [582, 287] width 59 height 11
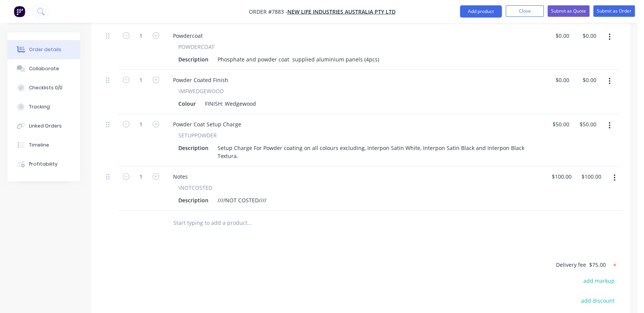
click at [614, 263] on icon at bounding box center [615, 264] width 3 height 3
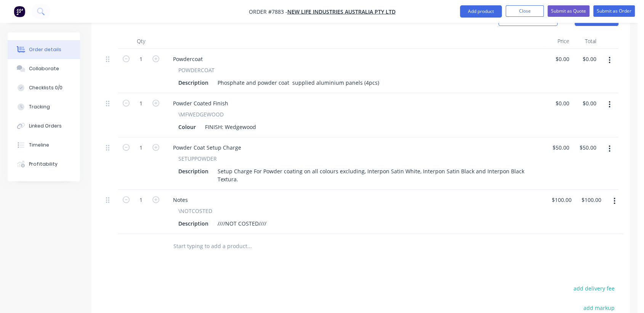
scroll to position [254, 0]
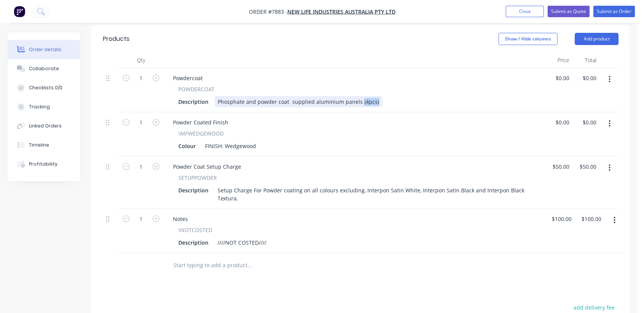
drag, startPoint x: 375, startPoint y: 90, endPoint x: 359, endPoint y: 88, distance: 16.5
click at [359, 96] on div "Phosphate and powder coat supplied aluminium panels (4pcs)" at bounding box center [299, 101] width 168 height 11
click at [212, 257] on input "text" at bounding box center [249, 264] width 152 height 15
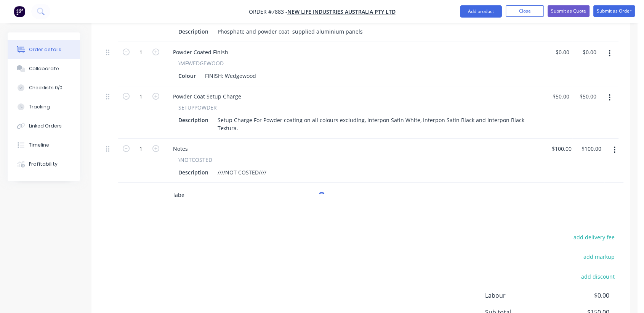
scroll to position [339, 0]
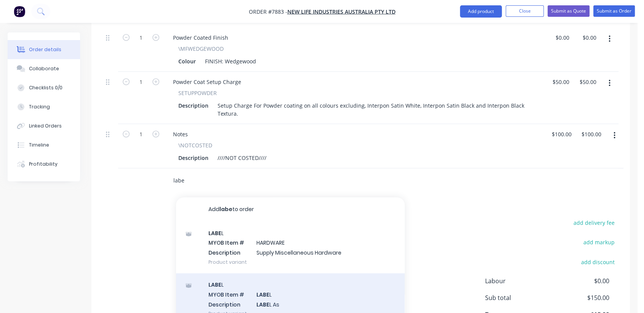
type input "labe"
click at [302, 302] on div "LABE L MYOB Item # LABE L Description LABE L As Product variant" at bounding box center [290, 298] width 229 height 51
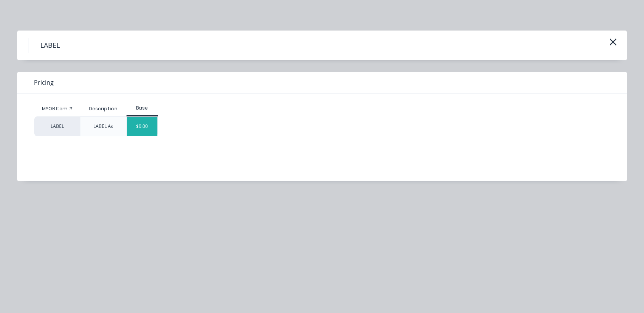
click at [145, 127] on div "$0.00" at bounding box center [142, 126] width 31 height 19
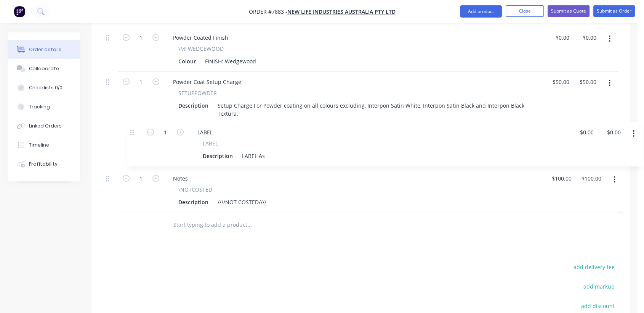
drag, startPoint x: 109, startPoint y: 165, endPoint x: 132, endPoint y: 126, distance: 45.6
click at [132, 126] on div "1 Powdercoat POWDERCOAT Description Phosphate and powder coat supplied aluminiu…" at bounding box center [361, 97] width 516 height 229
click at [241, 152] on div "LABEL As" at bounding box center [229, 157] width 29 height 11
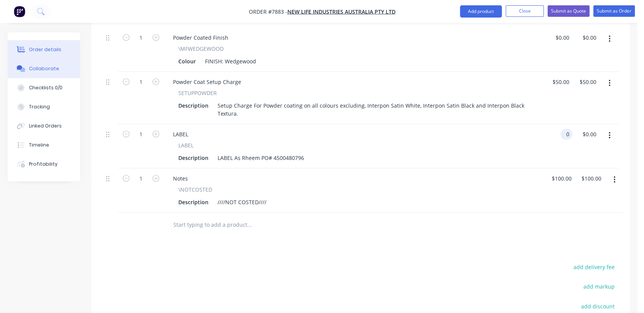
type input "$0.00"
click at [65, 68] on button "Collaborate" at bounding box center [44, 68] width 72 height 19
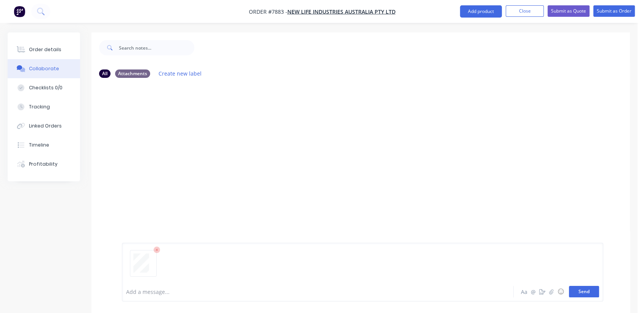
click at [589, 287] on button "Send" at bounding box center [584, 291] width 30 height 11
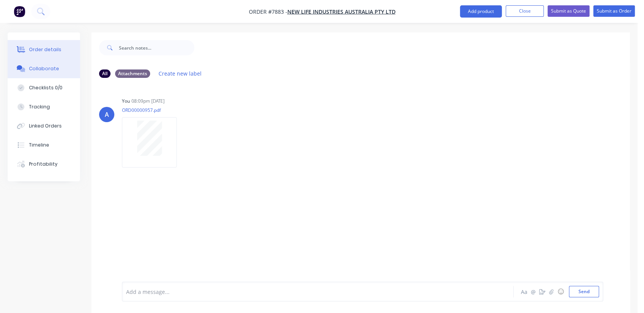
click at [37, 46] on div "Order details" at bounding box center [45, 49] width 32 height 7
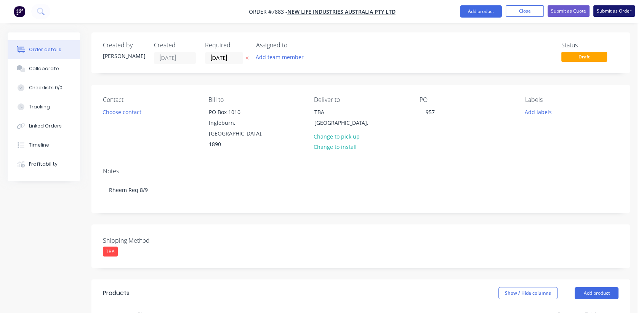
click at [610, 7] on button "Submit as Order" at bounding box center [615, 10] width 42 height 11
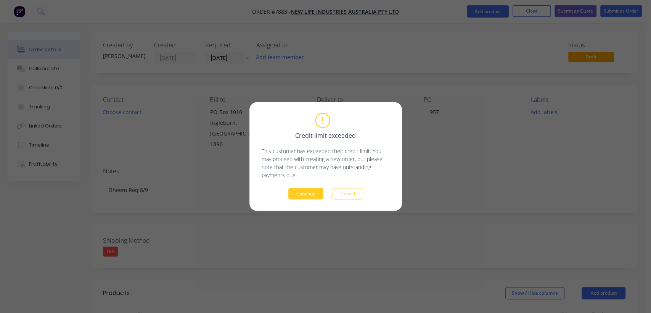
click at [311, 193] on button "Continue" at bounding box center [305, 193] width 35 height 11
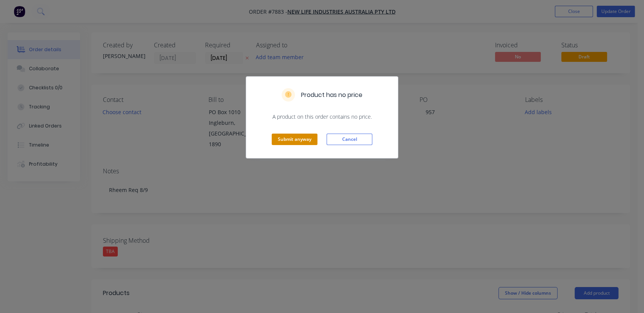
click at [298, 143] on button "Submit anyway" at bounding box center [295, 138] width 46 height 11
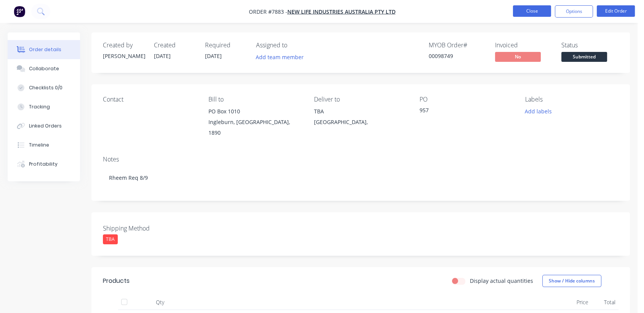
click at [536, 9] on button "Close" at bounding box center [532, 10] width 38 height 11
